Goal: Task Accomplishment & Management: Manage account settings

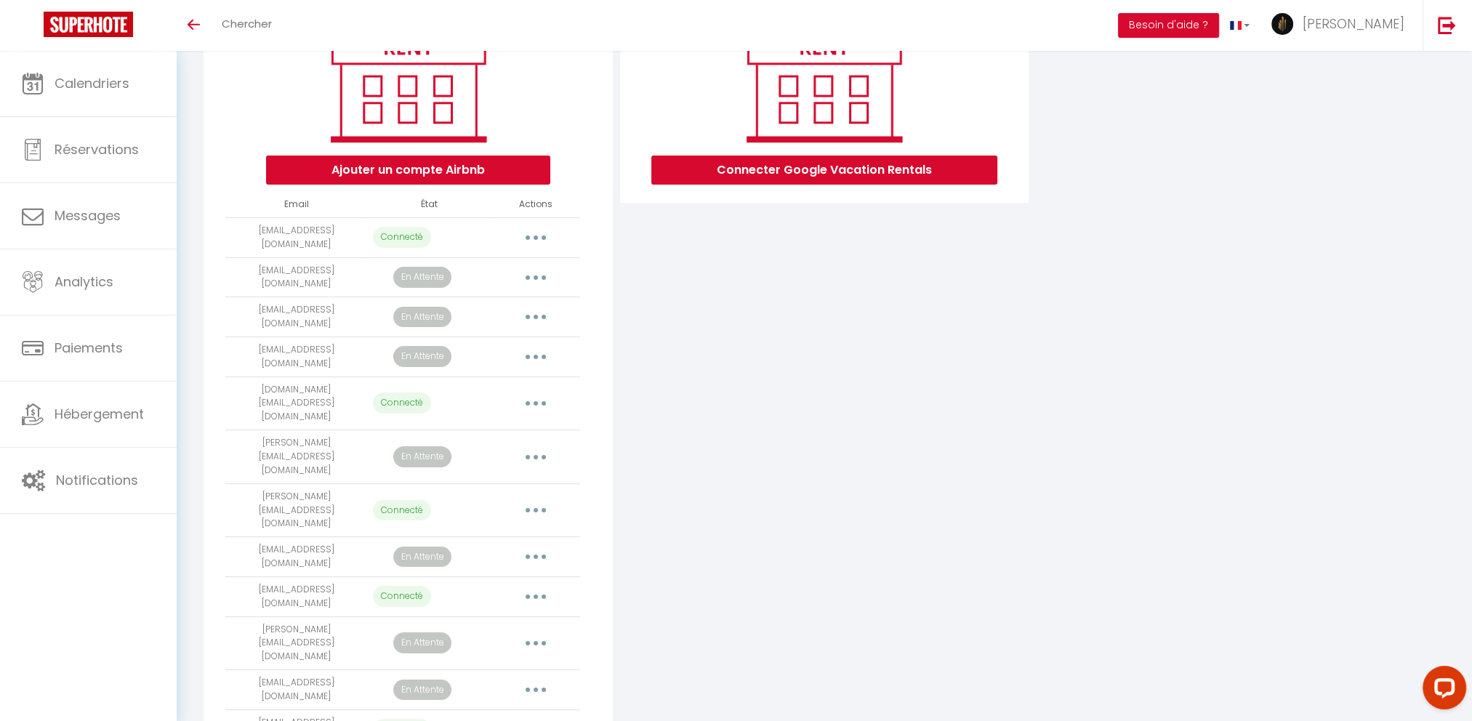
click at [543, 545] on button "button" at bounding box center [536, 556] width 41 height 23
click at [508, 630] on link "Reconnecter le compte" at bounding box center [471, 642] width 161 height 25
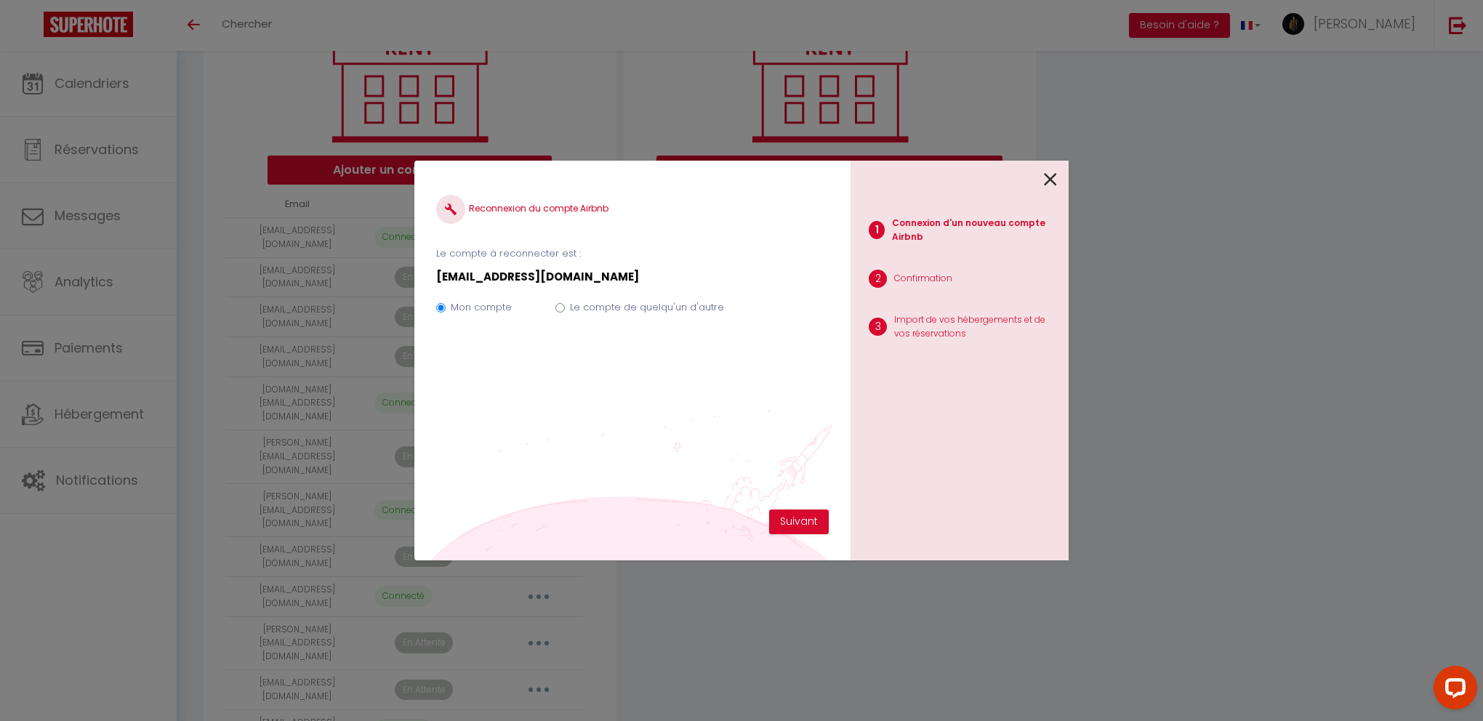
click at [587, 304] on label "Le compte de quelqu'un d'autre" at bounding box center [647, 307] width 154 height 15
click at [565, 304] on input "Le compte de quelqu'un d'autre" at bounding box center [559, 307] width 9 height 9
radio input "true"
radio input "false"
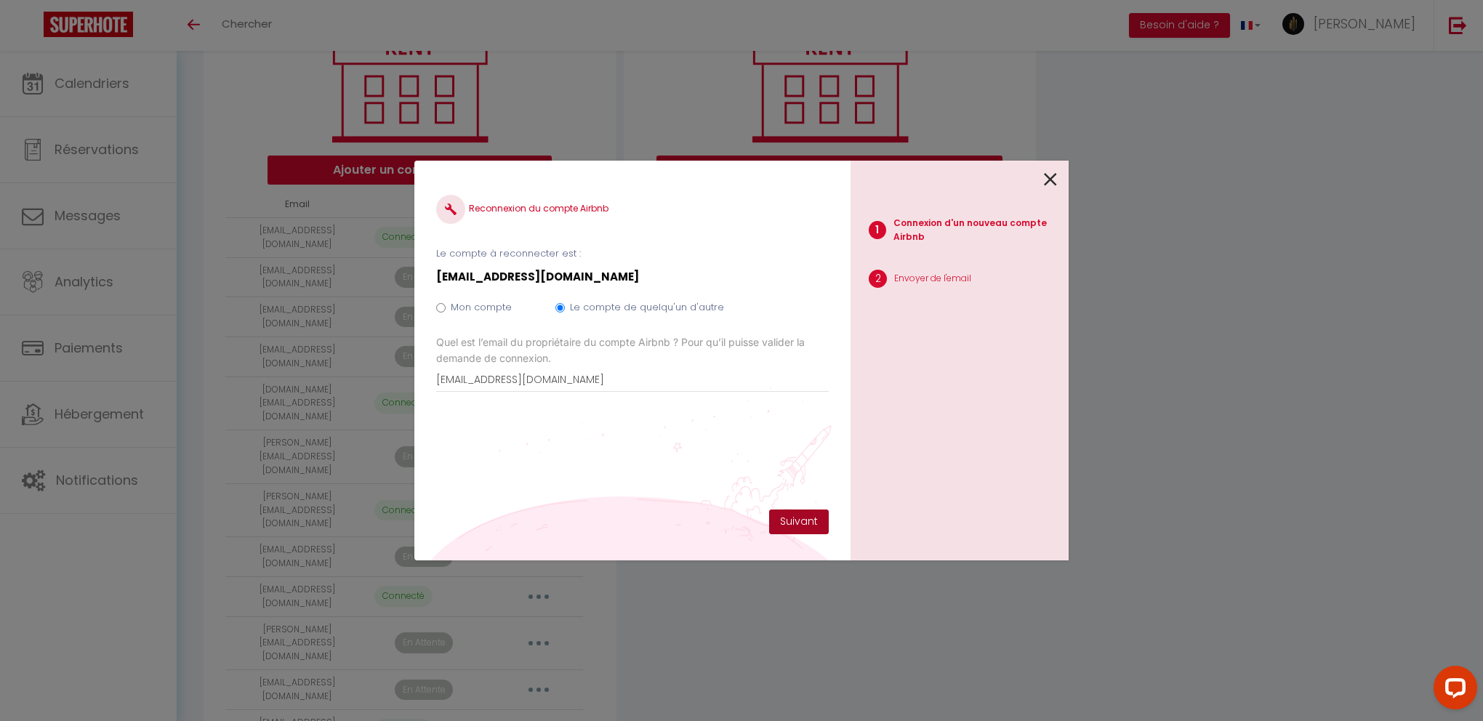
click at [813, 520] on button "Suivant" at bounding box center [799, 522] width 60 height 25
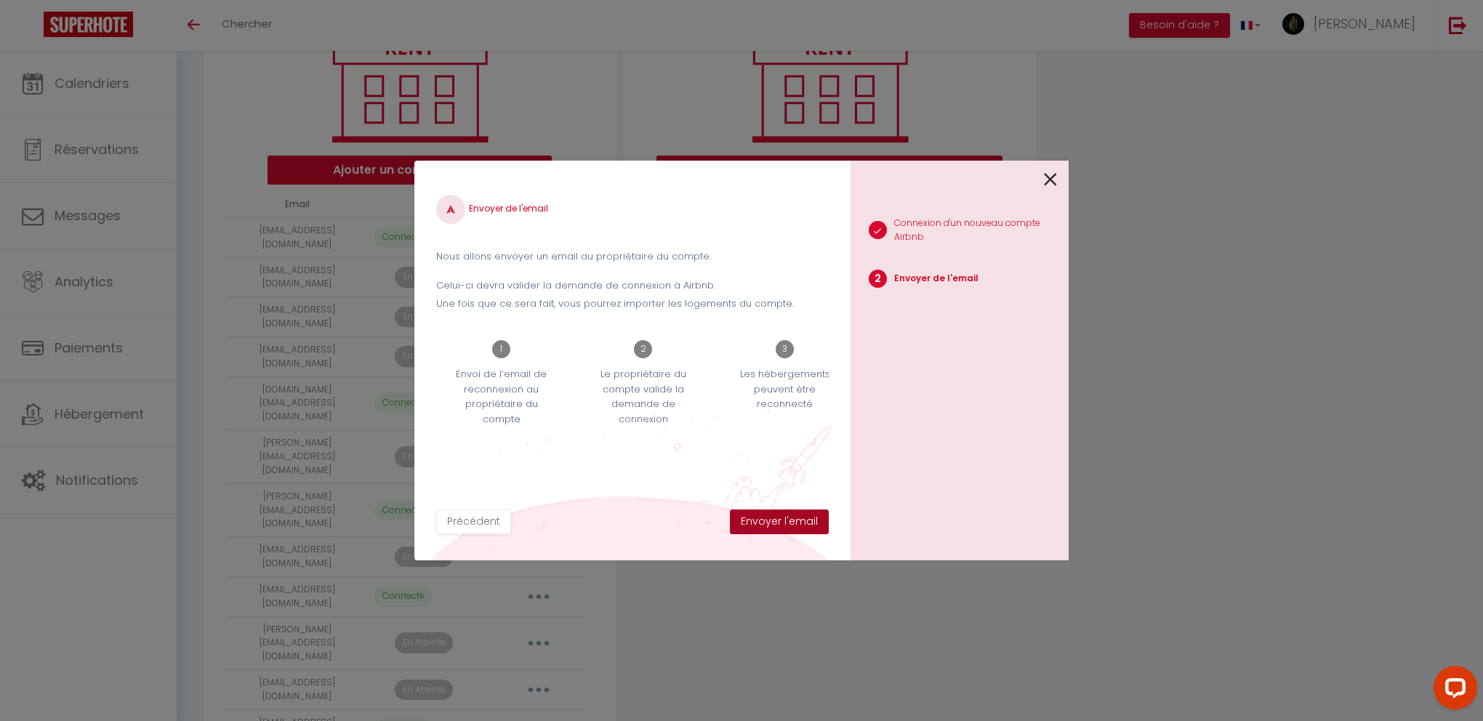
click at [809, 525] on button "Envoyer l'email" at bounding box center [779, 522] width 99 height 25
